Goal: Task Accomplishment & Management: Use online tool/utility

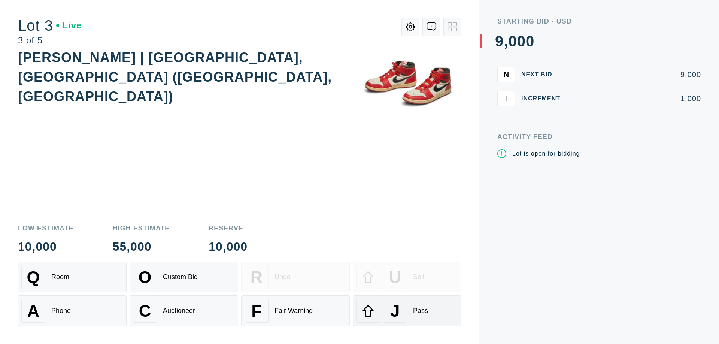
click at [407, 311] on div "J Pass" at bounding box center [407, 311] width 102 height 24
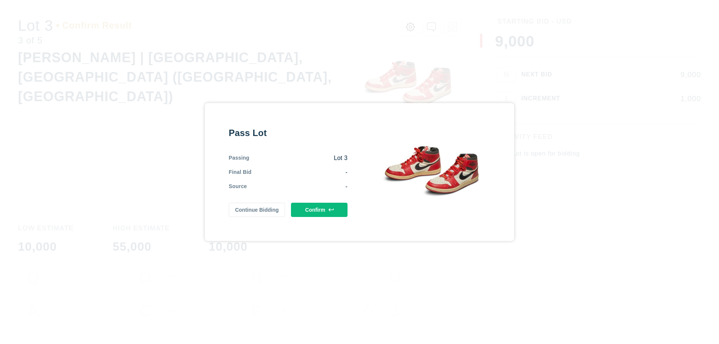
click at [320, 210] on button "Confirm" at bounding box center [319, 210] width 57 height 14
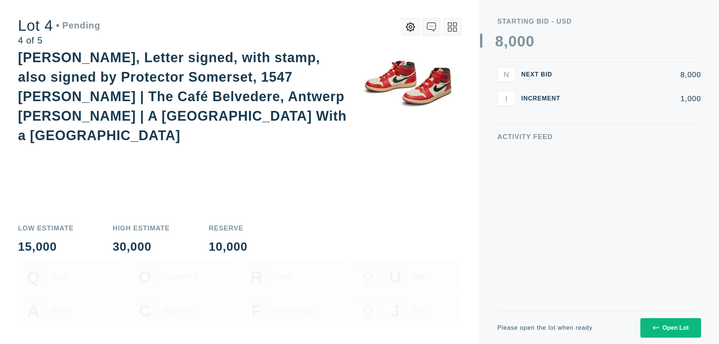
click at [453, 27] on icon at bounding box center [452, 26] width 9 height 9
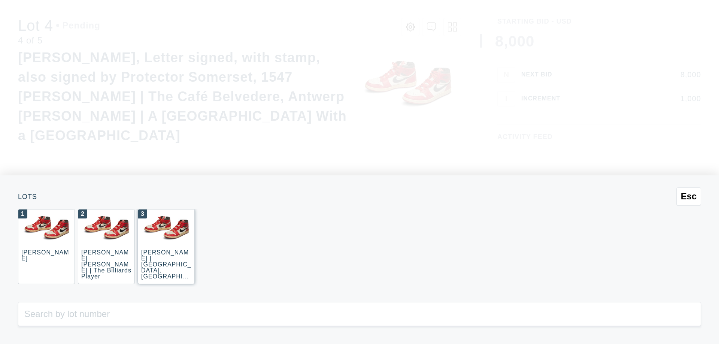
click at [166, 247] on div "3 [PERSON_NAME] | [GEOGRAPHIC_DATA], [GEOGRAPHIC_DATA] ([GEOGRAPHIC_DATA], [GEO…" at bounding box center [166, 246] width 57 height 75
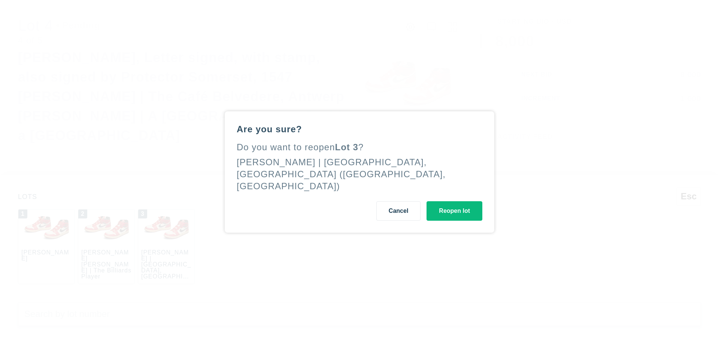
click at [454, 205] on button "Reopen lot" at bounding box center [455, 210] width 56 height 19
